Goal: Navigation & Orientation: Find specific page/section

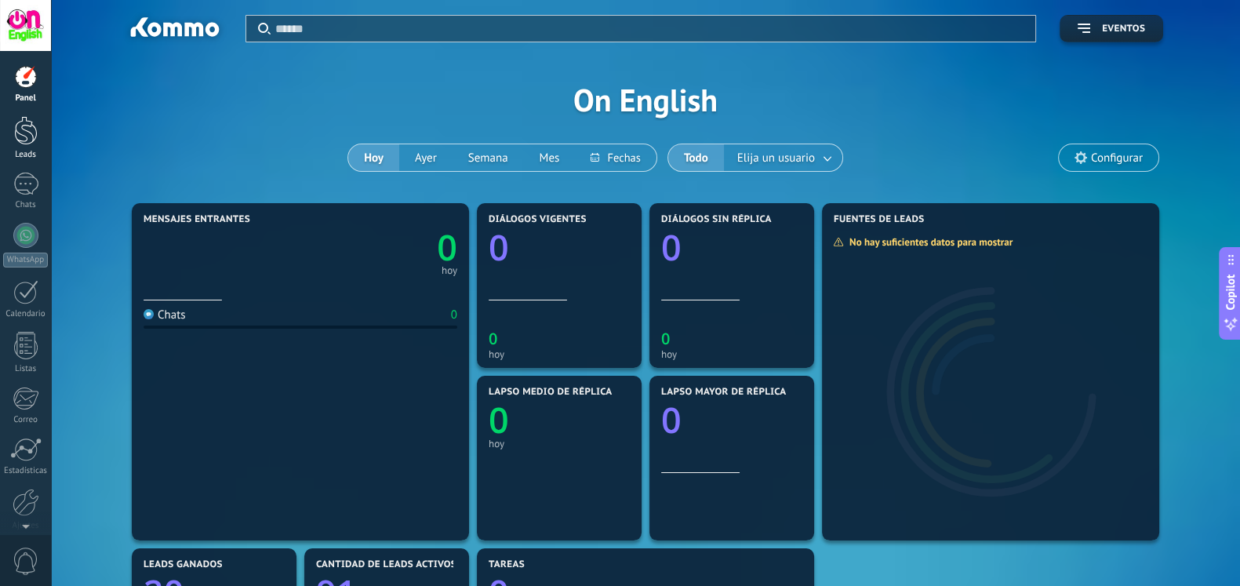
click at [32, 143] on div at bounding box center [26, 130] width 24 height 29
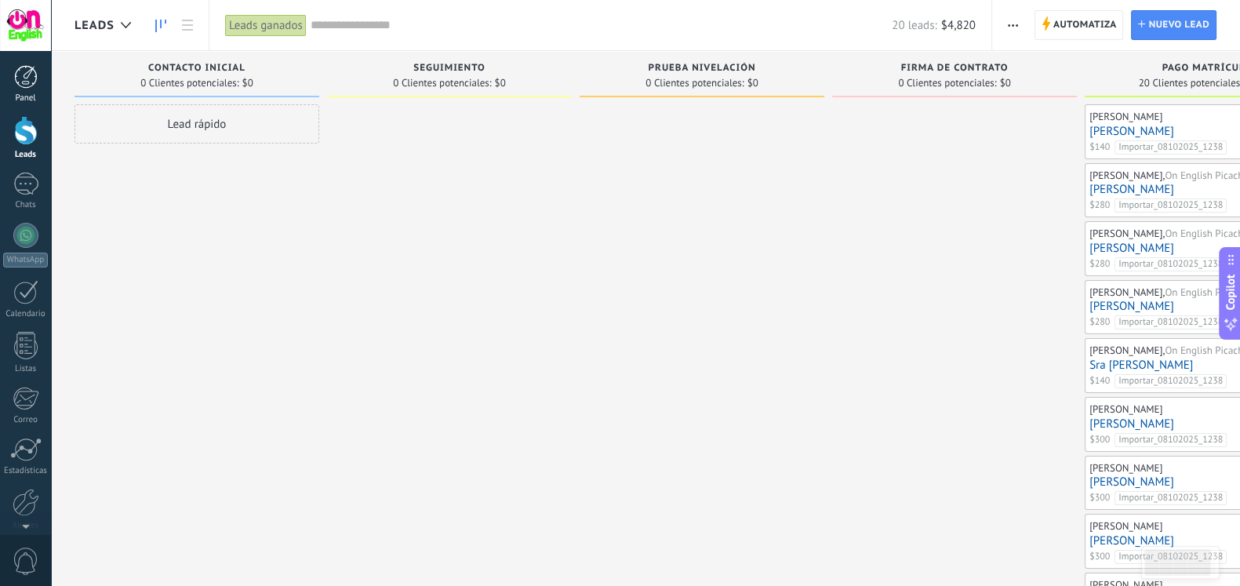
click at [16, 72] on div at bounding box center [26, 77] width 24 height 24
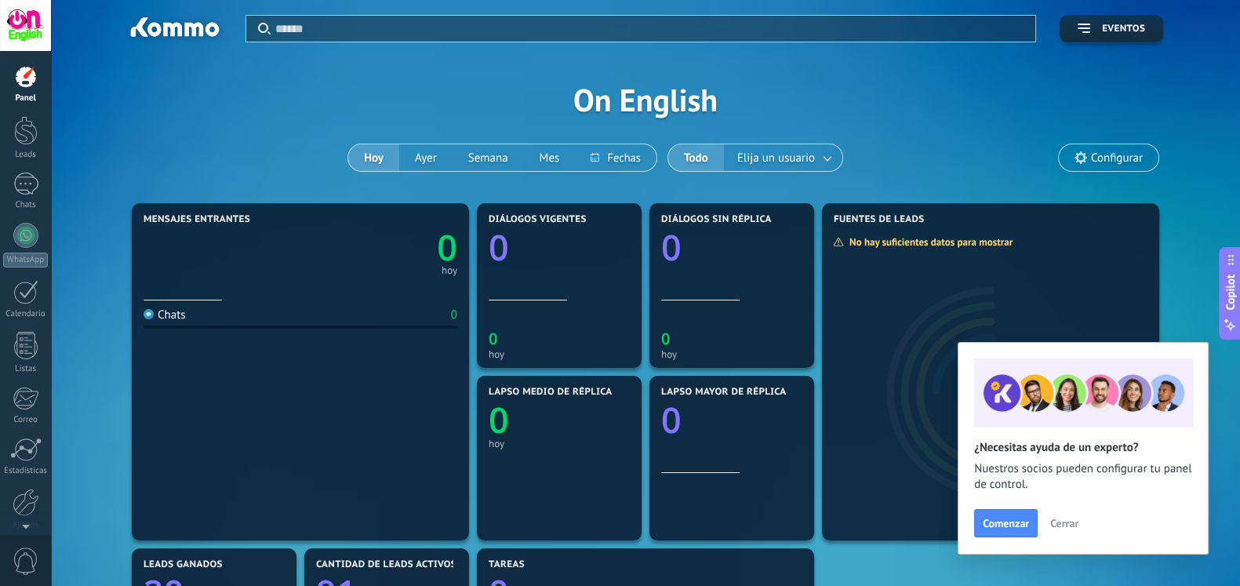
click at [1060, 521] on span "Cerrar" at bounding box center [1064, 523] width 28 height 11
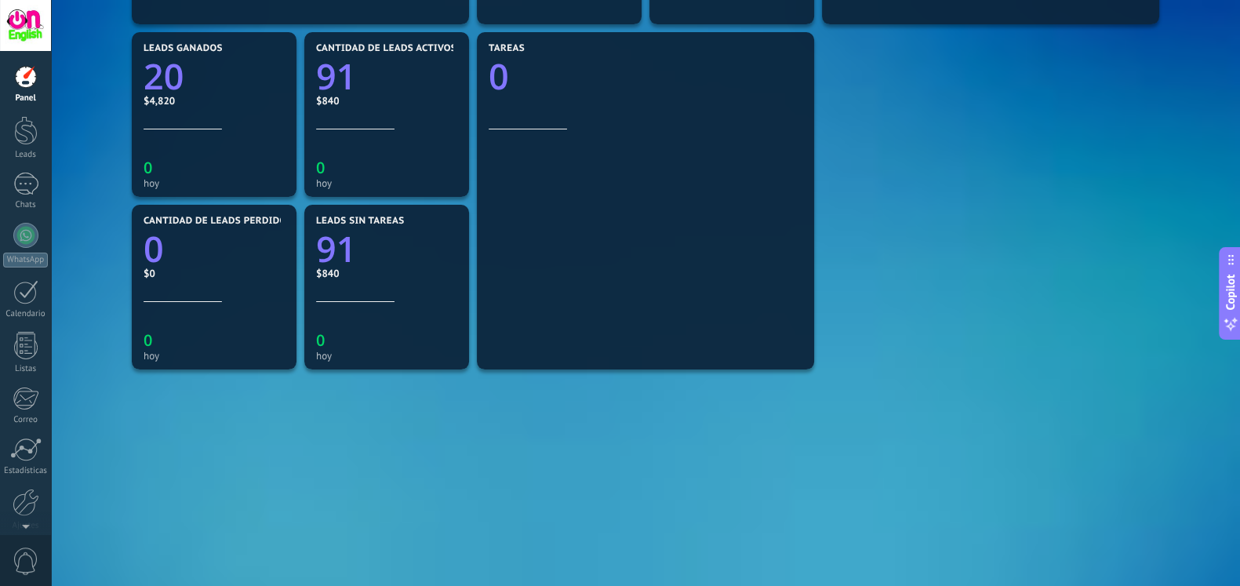
scroll to position [523, 0]
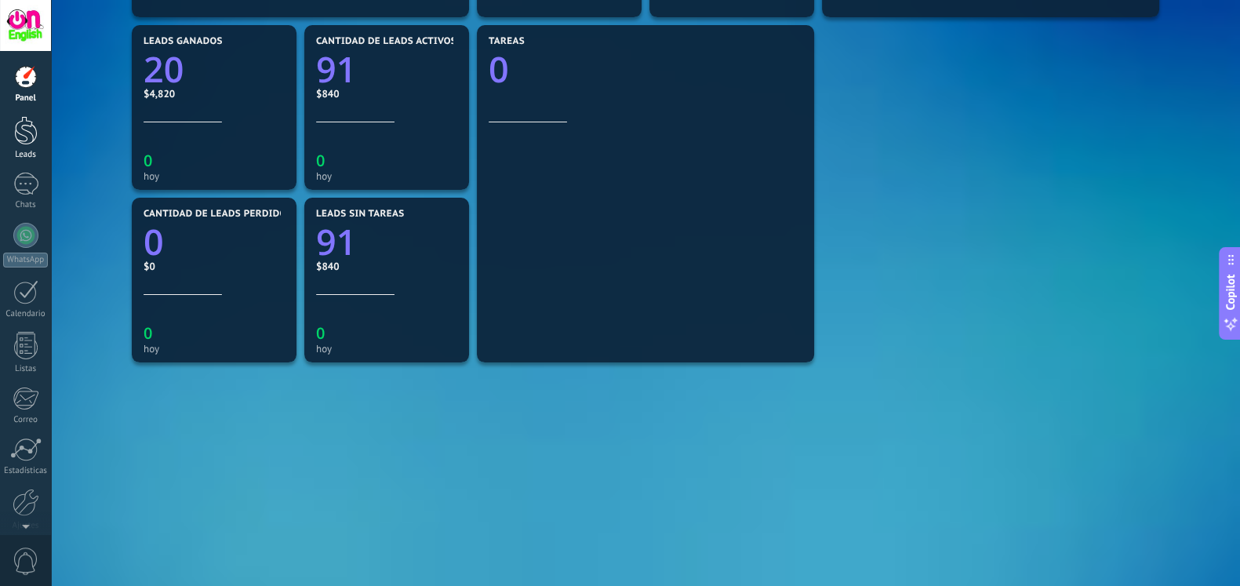
click at [27, 124] on div at bounding box center [26, 130] width 24 height 29
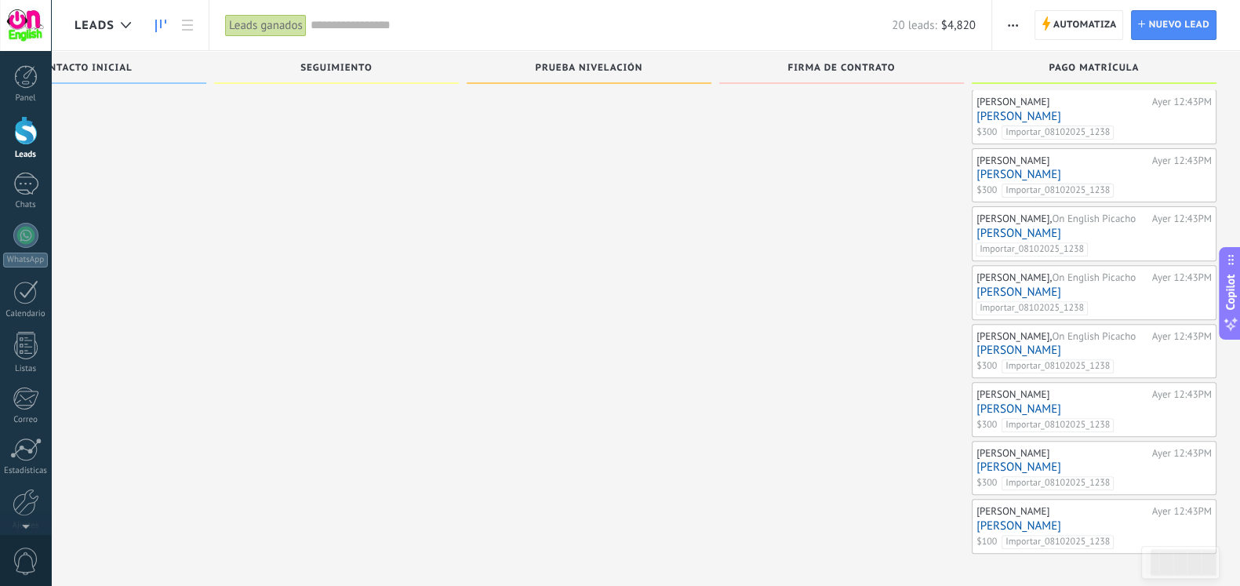
scroll to position [65, 0]
click at [34, 484] on div at bounding box center [26, 491] width 24 height 27
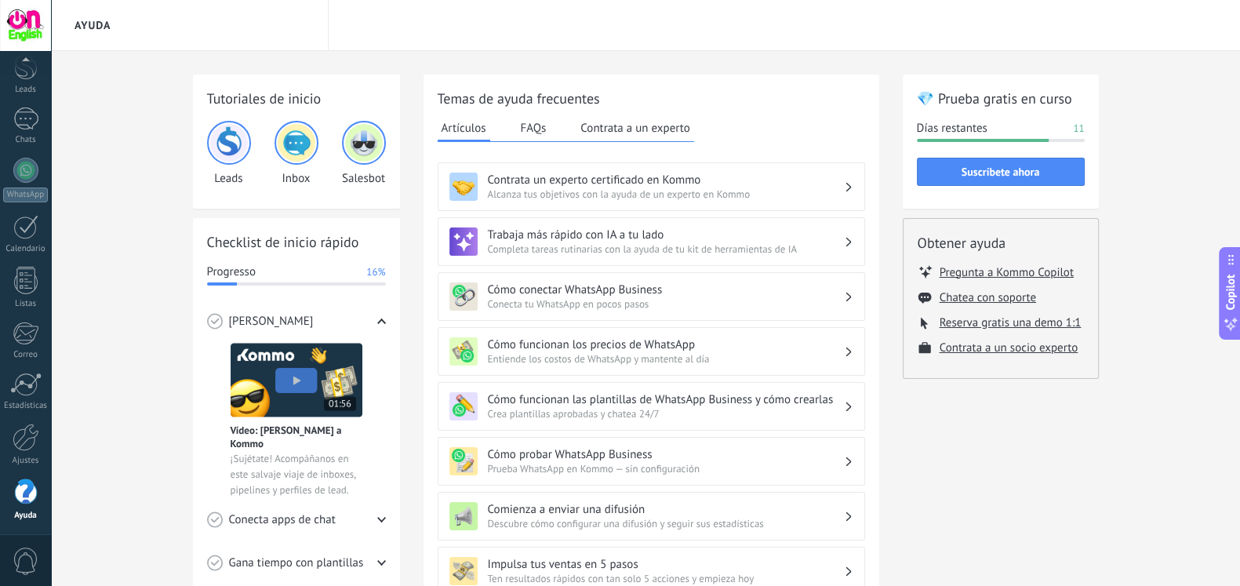
click at [375, 320] on div "[PERSON_NAME]" at bounding box center [296, 321] width 179 height 43
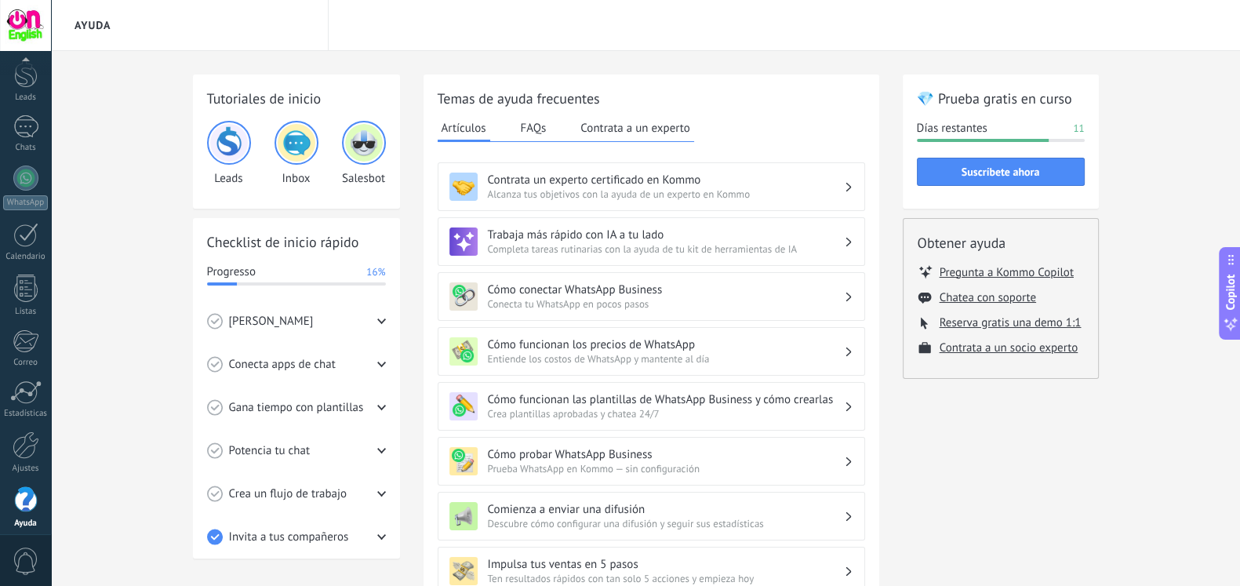
scroll to position [65, 0]
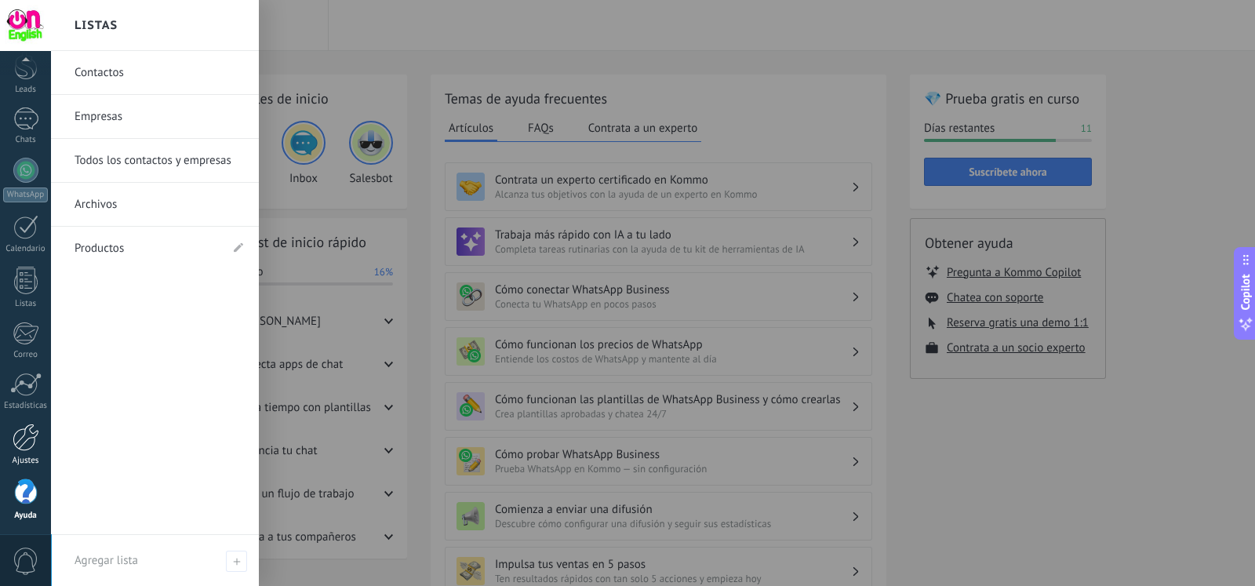
click at [31, 423] on div at bounding box center [26, 436] width 27 height 27
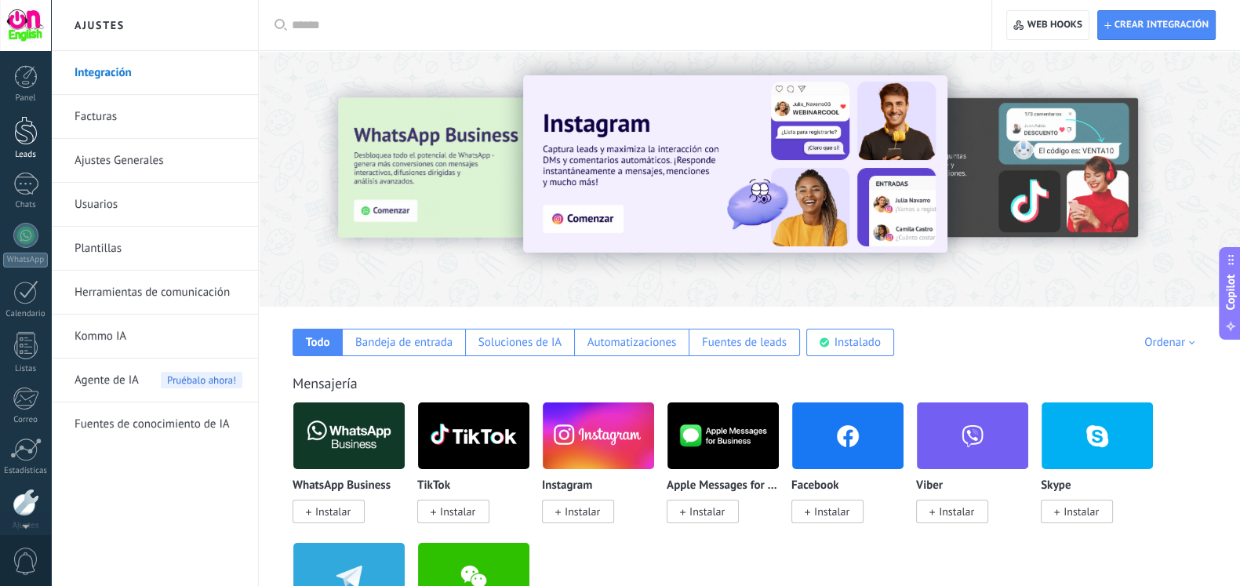
click at [27, 81] on div at bounding box center [26, 77] width 24 height 24
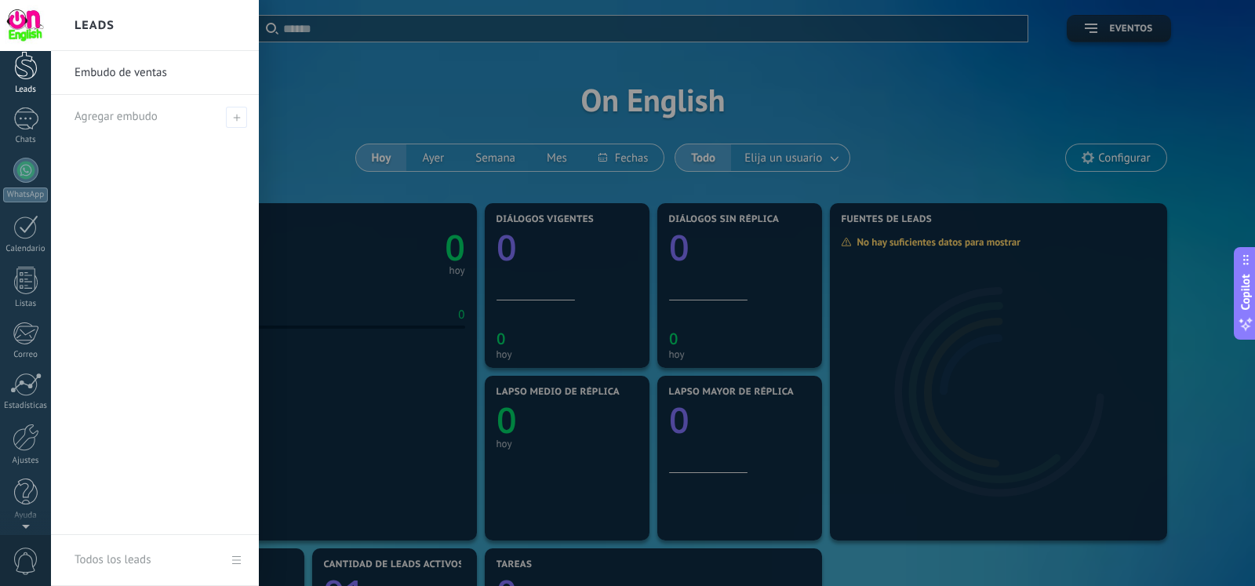
click at [30, 72] on div at bounding box center [26, 65] width 24 height 29
